Goal: Transaction & Acquisition: Purchase product/service

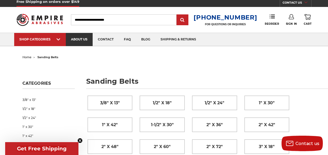
click at [78, 39] on link "about us" at bounding box center [79, 39] width 27 height 13
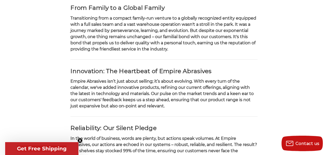
scroll to position [203, 0]
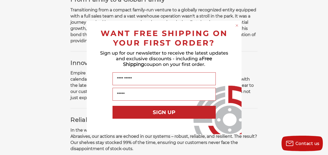
click at [236, 24] on circle "Close dialog" at bounding box center [236, 25] width 5 height 5
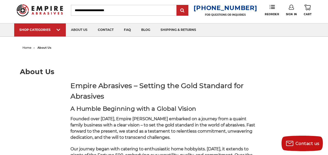
scroll to position [0, 0]
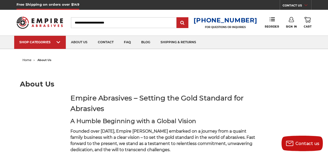
click at [139, 25] on input "Search" at bounding box center [124, 22] width 106 height 11
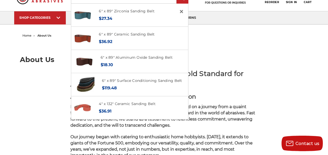
scroll to position [25, 0]
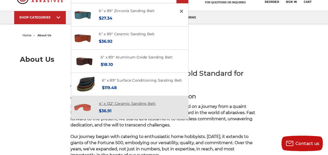
type input "**********"
click at [153, 104] on link "4" x 132" Ceramic Sanding Belt" at bounding box center [127, 103] width 57 height 5
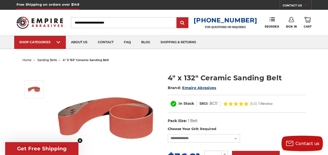
click at [128, 23] on input "Search" at bounding box center [124, 22] width 106 height 11
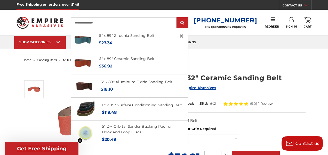
type input "**********"
click at [177, 18] on input "submit" at bounding box center [182, 23] width 10 height 10
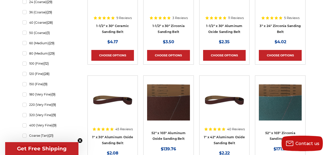
scroll to position [296, 0]
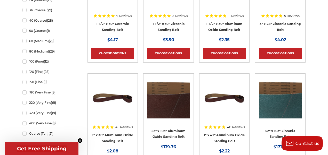
click at [26, 62] on link "100 (Fine) (12)" at bounding box center [48, 61] width 52 height 9
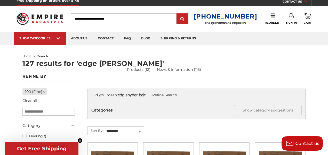
scroll to position [3, 0]
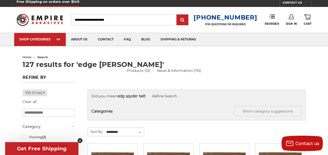
click at [123, 20] on input "Search" at bounding box center [124, 19] width 106 height 11
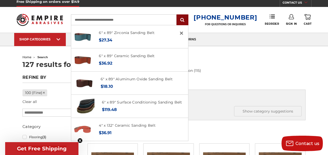
type input "**********"
click at [184, 20] on input "submit" at bounding box center [182, 20] width 10 height 10
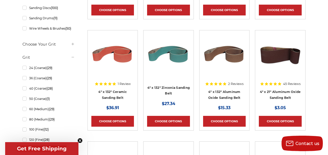
scroll to position [223, 0]
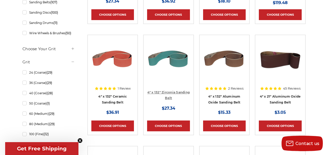
click at [170, 96] on link "4" x 132" Zirconia Sanding Belt" at bounding box center [168, 95] width 43 height 10
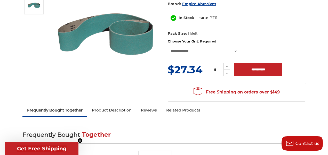
scroll to position [85, 0]
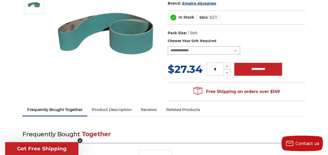
click at [236, 49] on select "**********" at bounding box center [204, 50] width 72 height 8
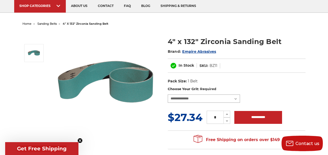
scroll to position [0, 0]
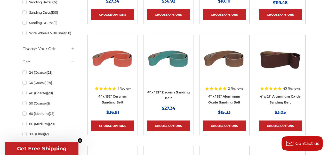
click at [226, 99] on h4 "4" x 132" Aluminum Oxide Sanding Belt" at bounding box center [224, 101] width 43 height 14
click at [222, 101] on link "4" x 132" Aluminum Oxide Sanding Belt" at bounding box center [224, 100] width 32 height 10
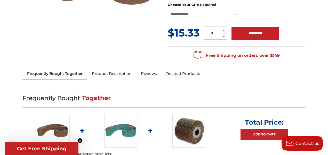
scroll to position [135, 0]
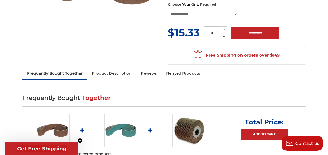
click at [235, 13] on select "**********" at bounding box center [204, 14] width 72 height 8
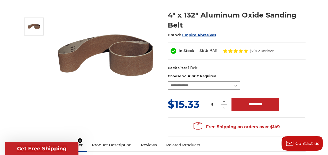
scroll to position [0, 0]
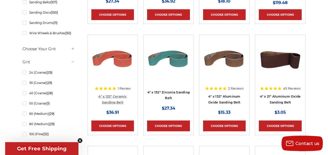
click at [114, 101] on link "4" x 132" Ceramic Sanding Belt" at bounding box center [112, 100] width 28 height 10
click at [171, 96] on h4 "4" x 132" Zirconia Sanding Belt" at bounding box center [168, 96] width 43 height 14
click at [173, 95] on h4 "4" x 132" Zirconia Sanding Belt" at bounding box center [168, 96] width 43 height 14
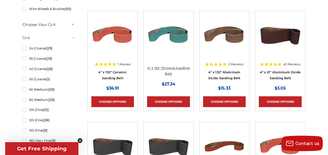
scroll to position [248, 0]
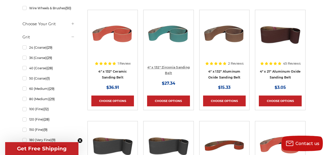
click at [169, 71] on link "4" x 132" Zirconia Sanding Belt" at bounding box center [168, 70] width 43 height 10
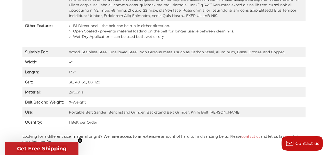
scroll to position [411, 0]
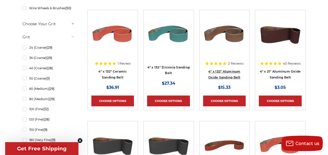
click at [224, 71] on link "4" x 132" Aluminum Oxide Sanding Belt" at bounding box center [224, 75] width 32 height 10
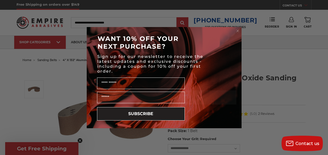
click at [237, 30] on icon "Close dialog" at bounding box center [237, 31] width 2 height 2
